Goal: Information Seeking & Learning: Learn about a topic

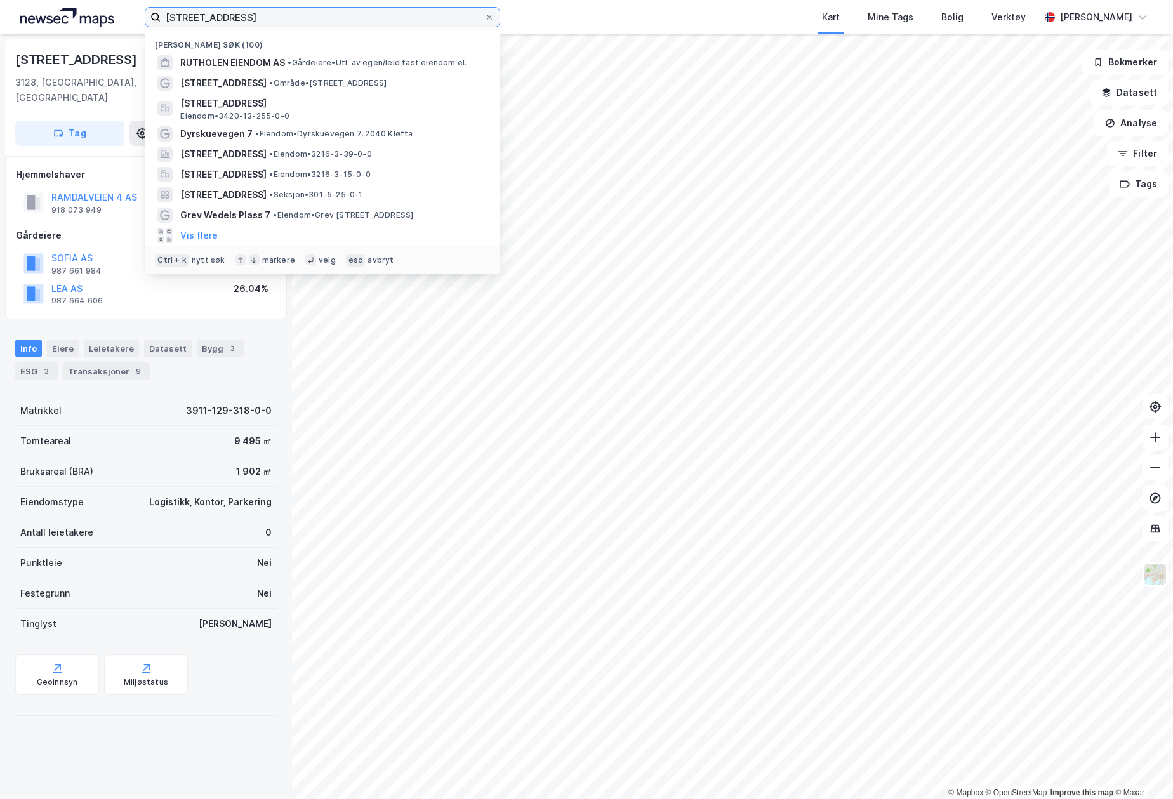
drag, startPoint x: 237, startPoint y: 19, endPoint x: 130, endPoint y: 17, distance: 106.7
click at [130, 17] on div "[STREET_ADDRESS] Nylige søk (100) RUTHOLEN EIENDOM AS • Gårdeiere • Utl. av ege…" at bounding box center [586, 17] width 1173 height 34
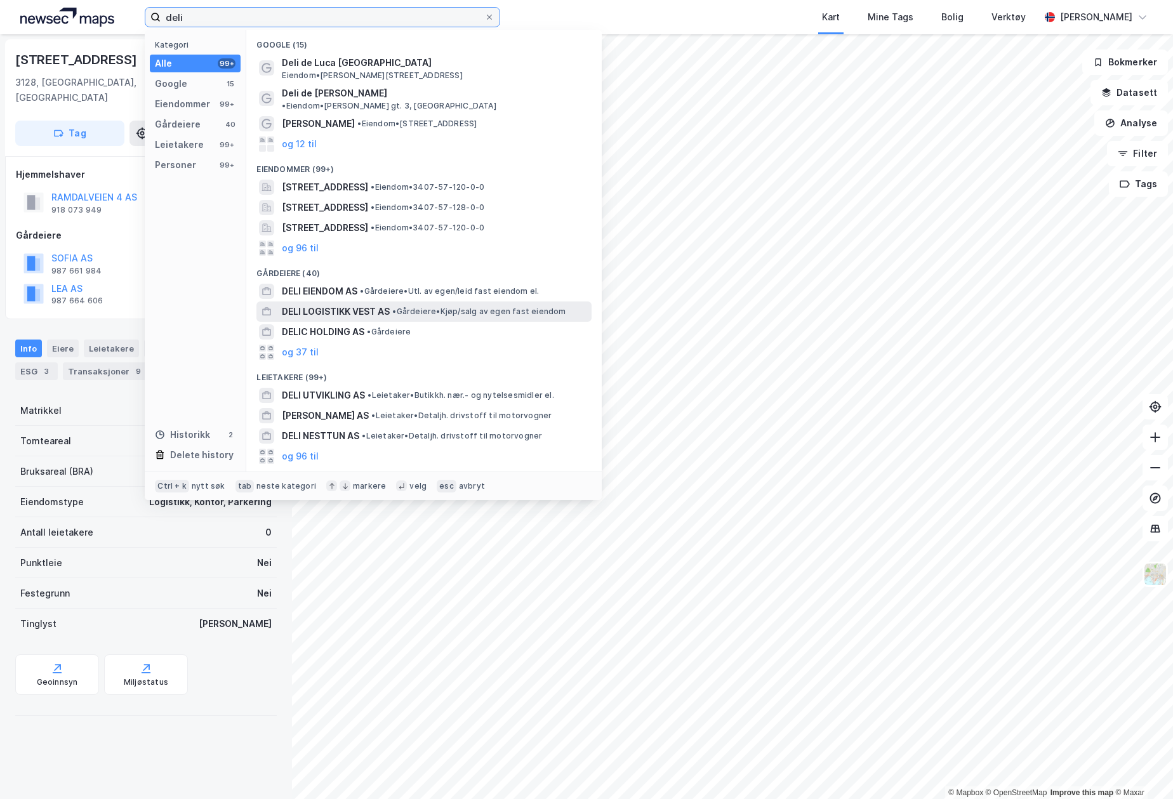
type input "deli"
click at [323, 304] on span "DELI LOGISTIKK VEST AS" at bounding box center [336, 311] width 108 height 15
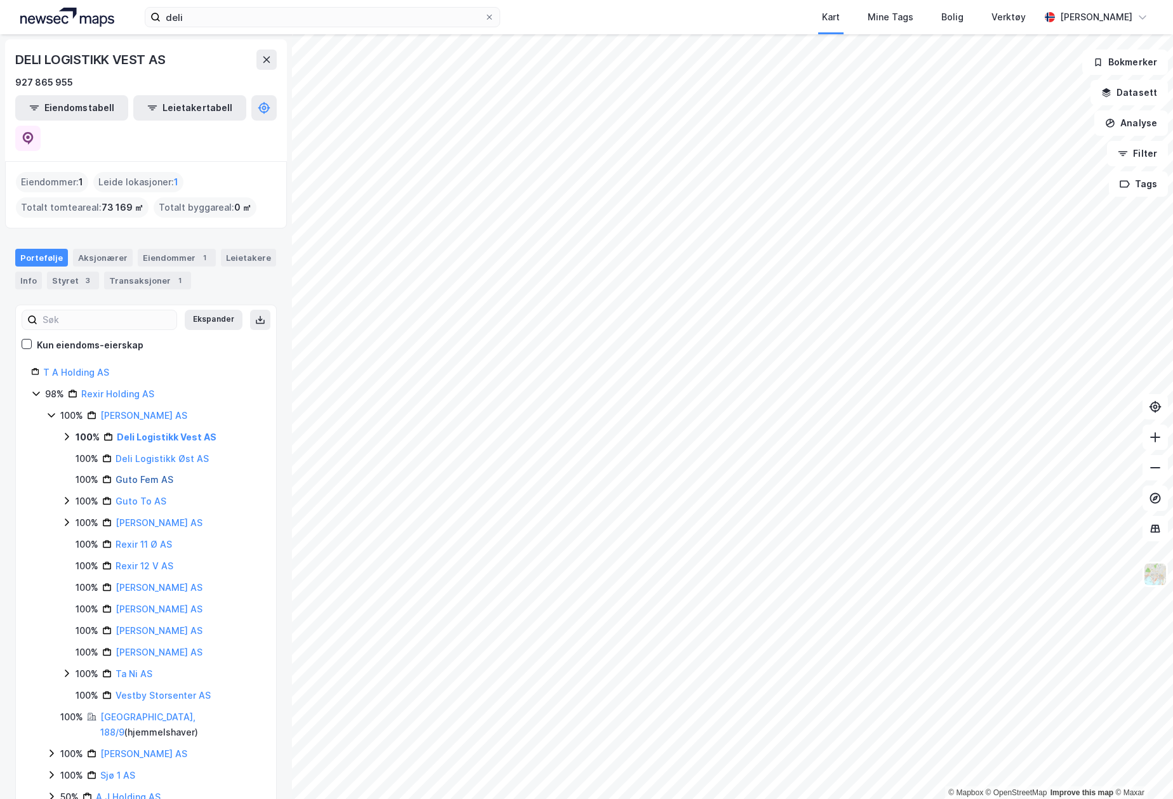
click at [145, 474] on link "Guto Fem AS" at bounding box center [145, 479] width 58 height 11
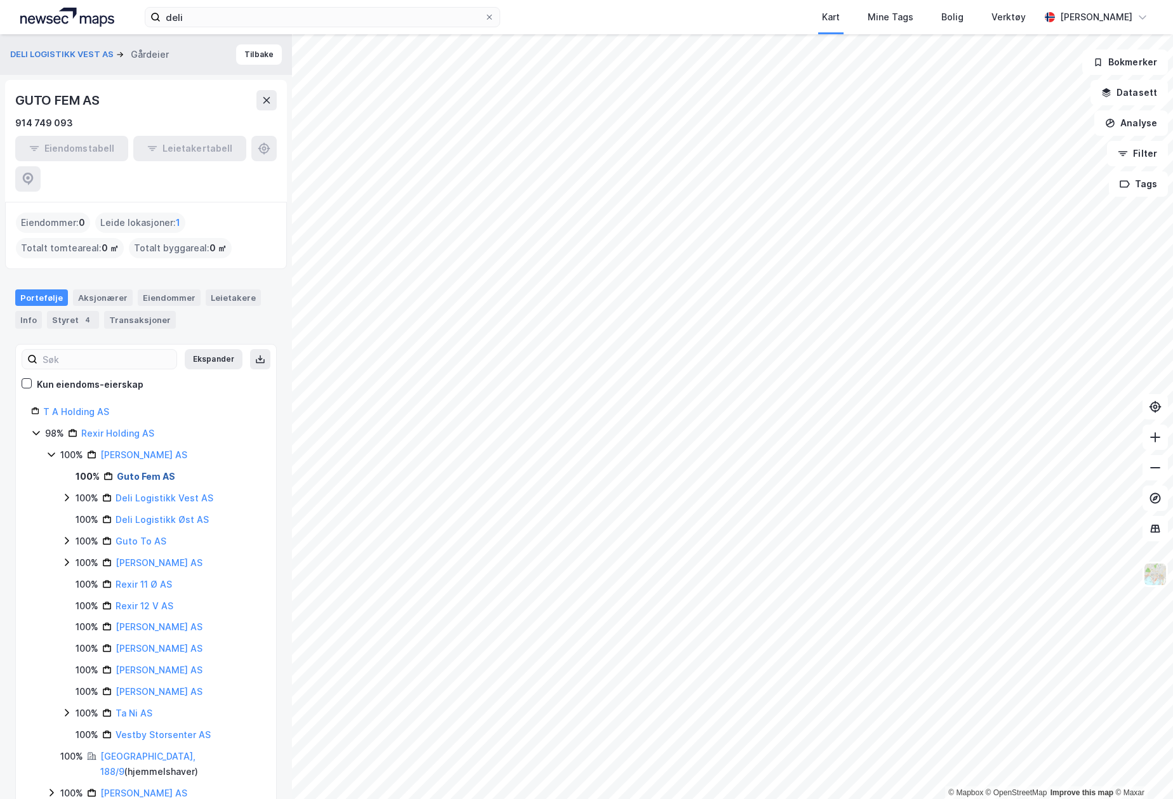
click at [168, 471] on link "Guto Fem AS" at bounding box center [146, 476] width 58 height 11
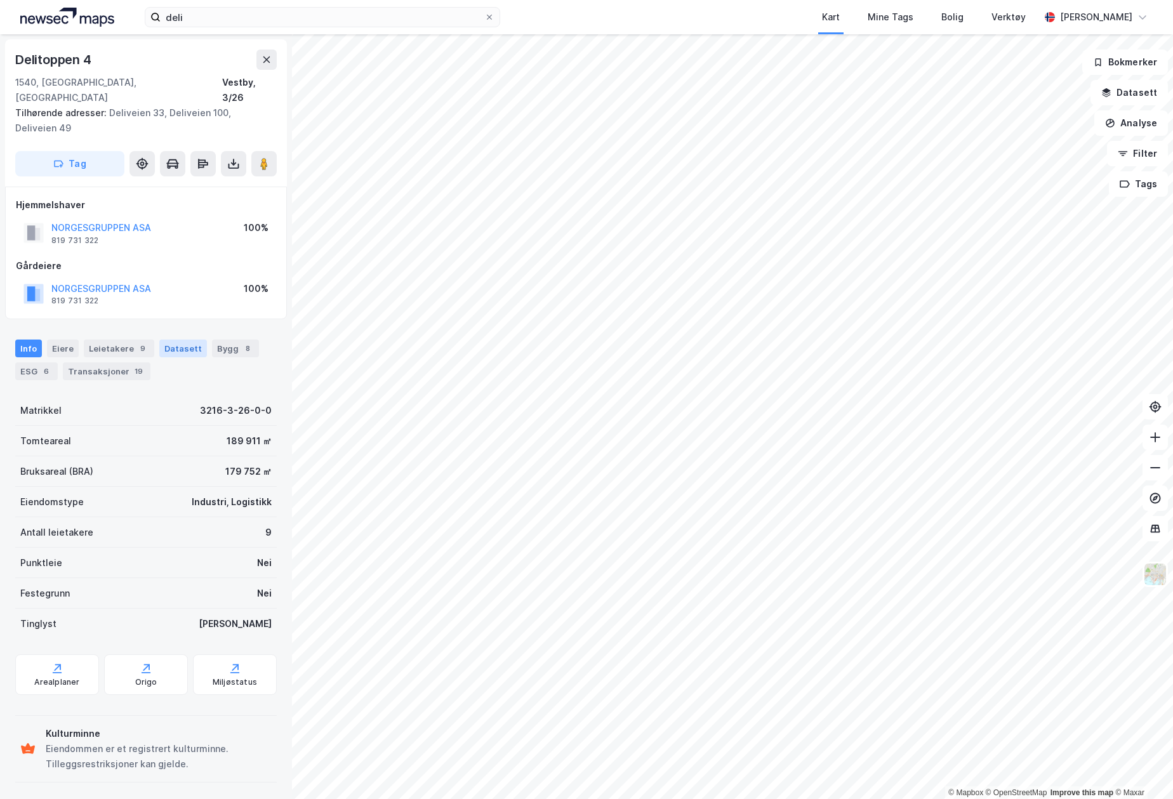
click at [171, 340] on div "Datasett" at bounding box center [183, 349] width 48 height 18
